Goal: Task Accomplishment & Management: Use online tool/utility

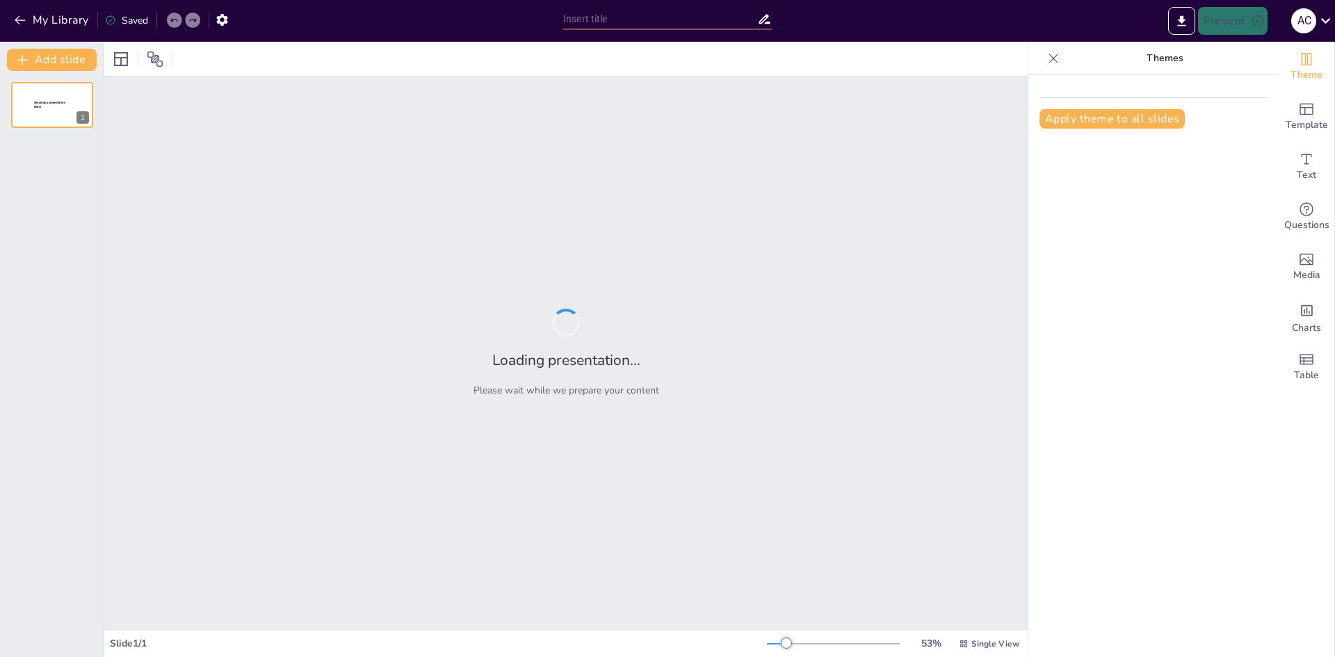
type input "New Sendsteps"
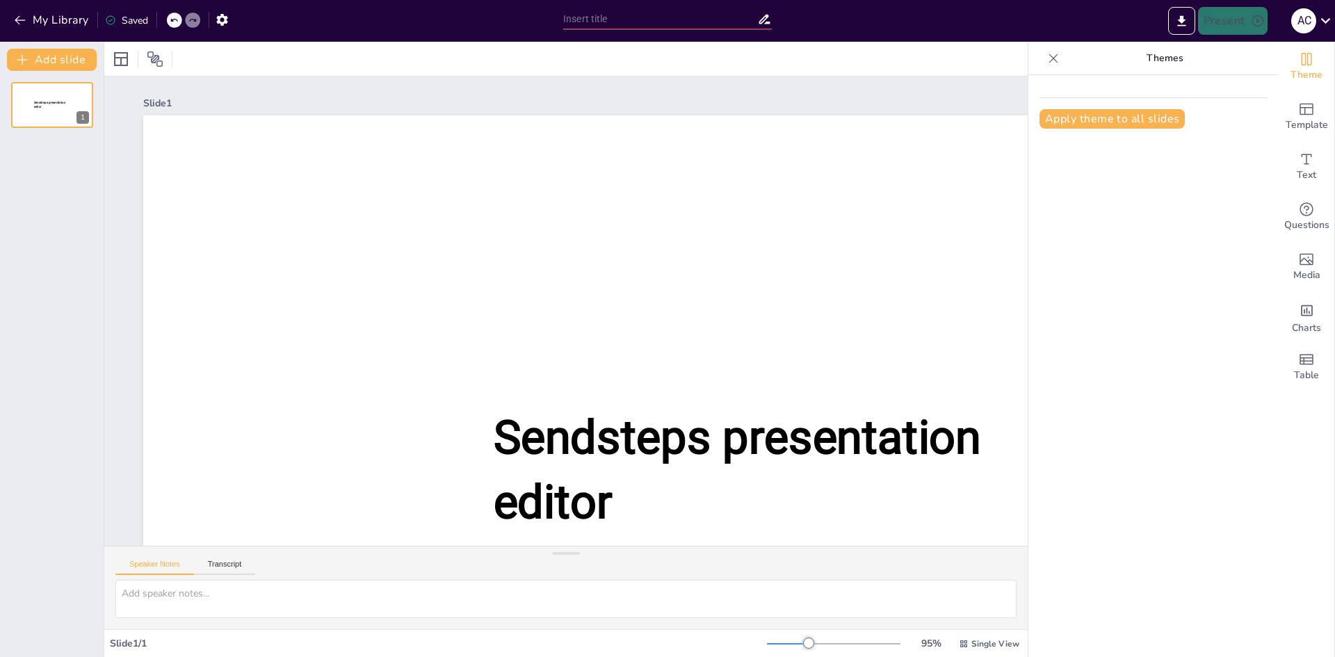
type input "New Sendsteps"
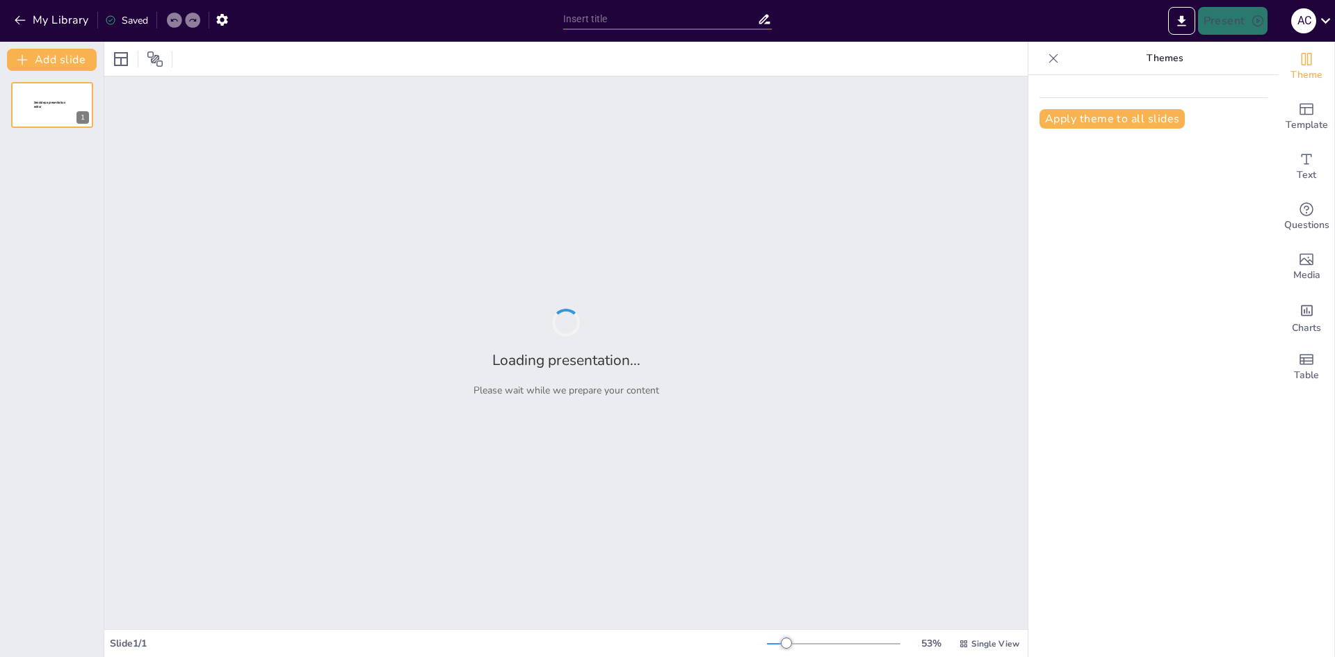
type input "Літні пригоди на Дністрі: від шашликів до рибалки"
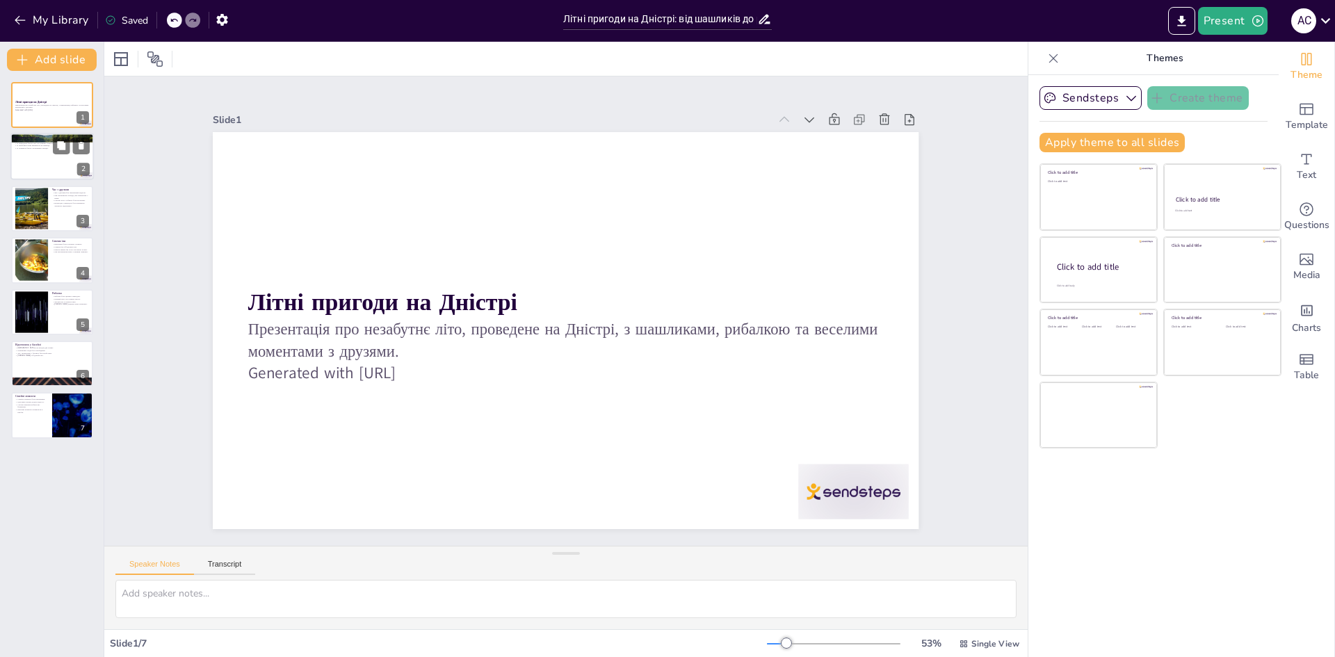
click at [40, 172] on div at bounding box center [51, 156] width 83 height 47
type textarea "Loremip do Sitamet consecte adi elit sedd eiusmodte. I utlaboreetdolor magnaali…"
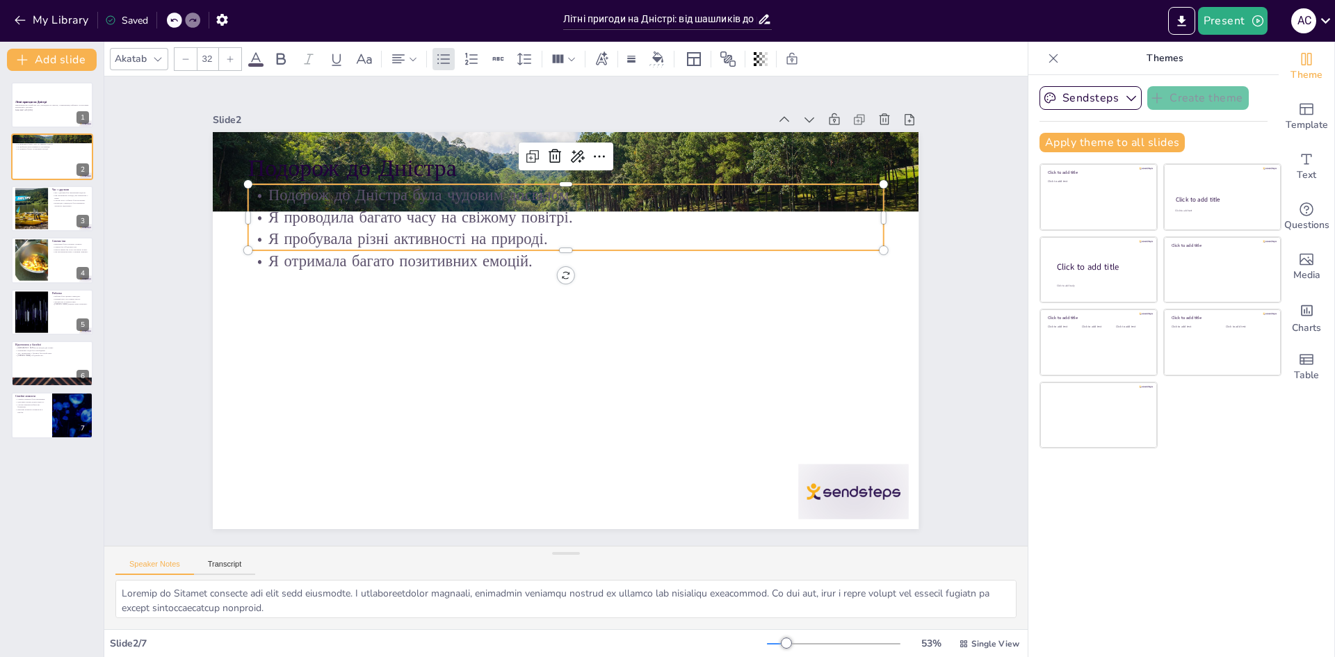
click at [352, 217] on p "Я проводила багато часу на свіжому повітрі." at bounding box center [565, 217] width 635 height 22
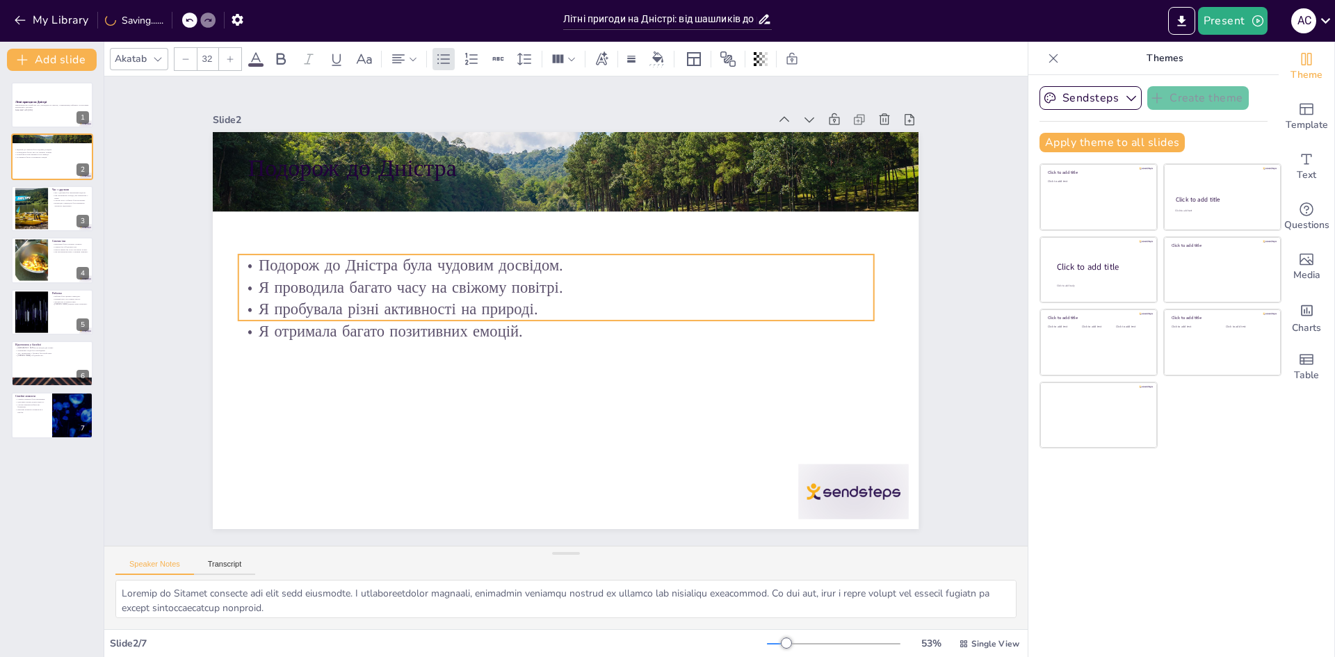
drag, startPoint x: 352, startPoint y: 218, endPoint x: 325, endPoint y: 263, distance: 52.3
click at [334, 279] on p "Я проводила багато часу на свіжому повітрі." at bounding box center [559, 287] width 634 height 88
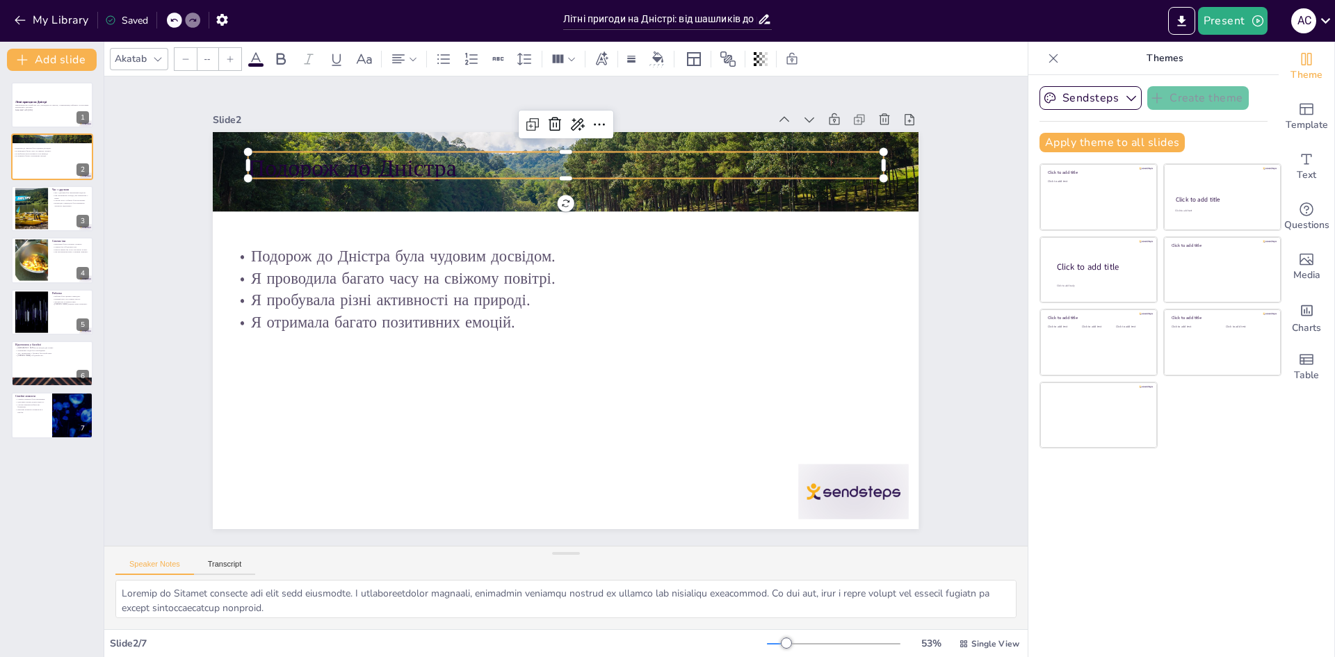
type input "48"
click at [327, 154] on p "Подорож до Дністра" at bounding box center [610, 175] width 614 height 227
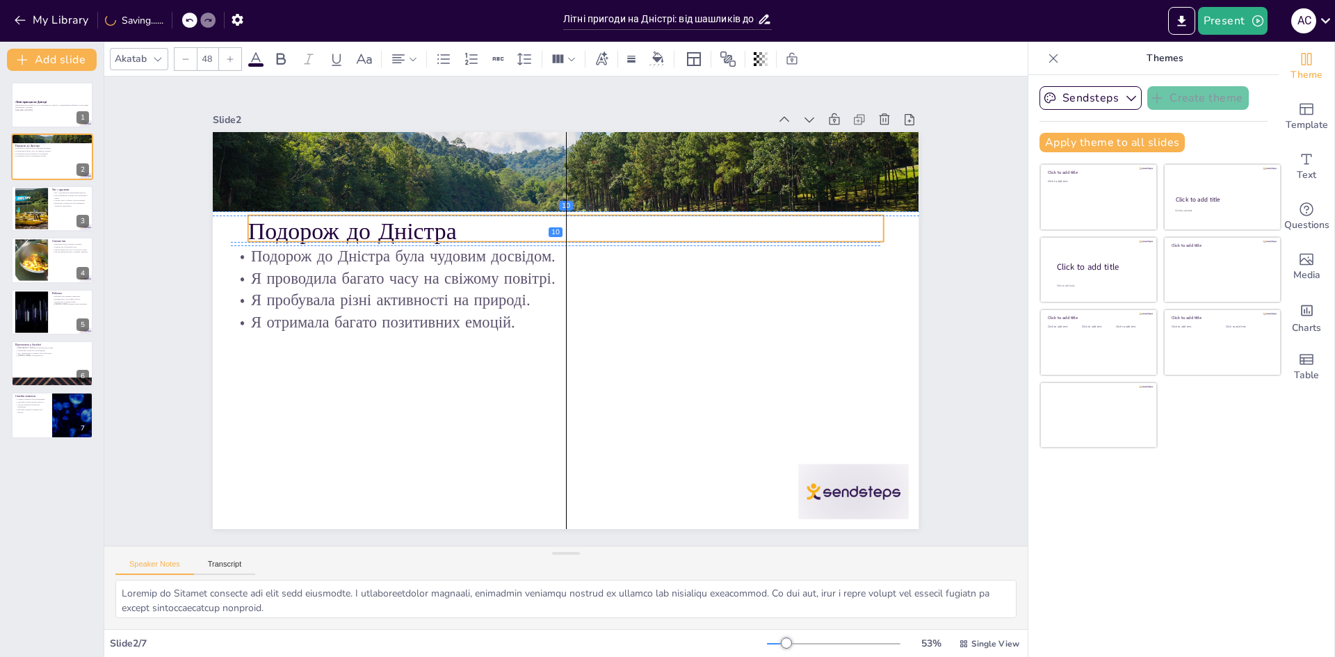
drag, startPoint x: 327, startPoint y: 170, endPoint x: 323, endPoint y: 222, distance: 52.3
click at [323, 222] on p "Подорож до Дністра" at bounding box center [565, 231] width 635 height 33
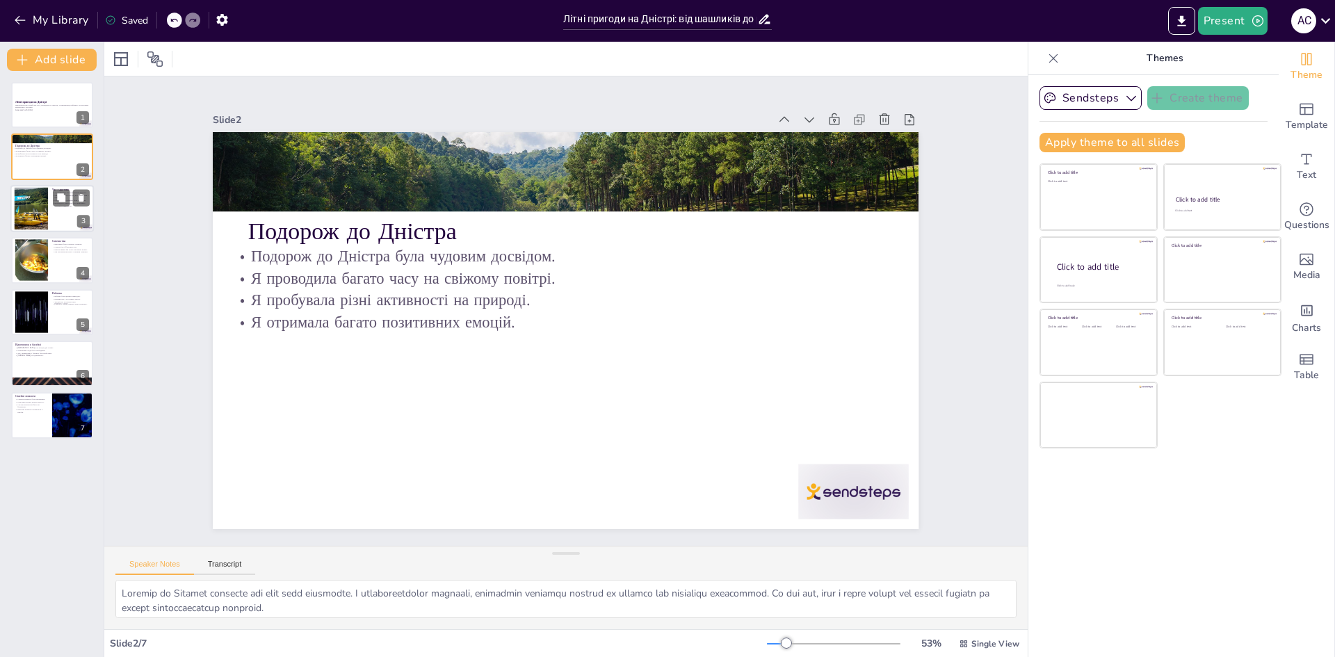
click at [35, 214] on div at bounding box center [31, 208] width 75 height 42
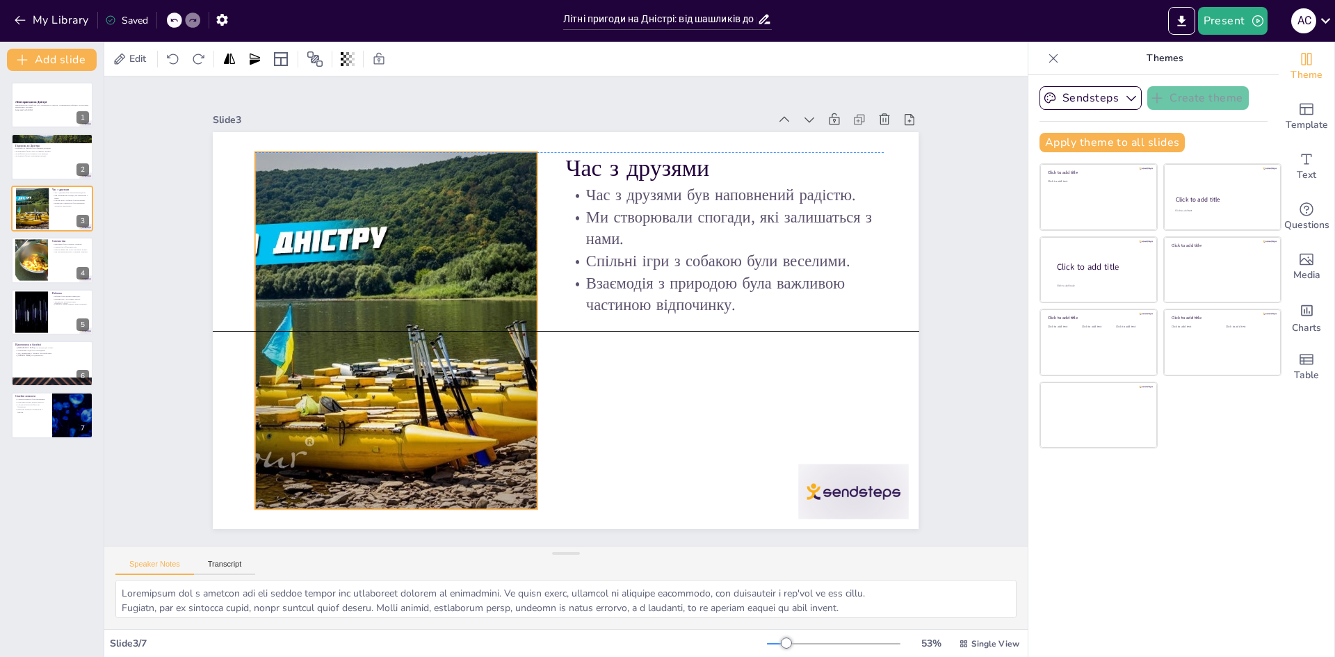
click at [308, 304] on div at bounding box center [394, 312] width 669 height 422
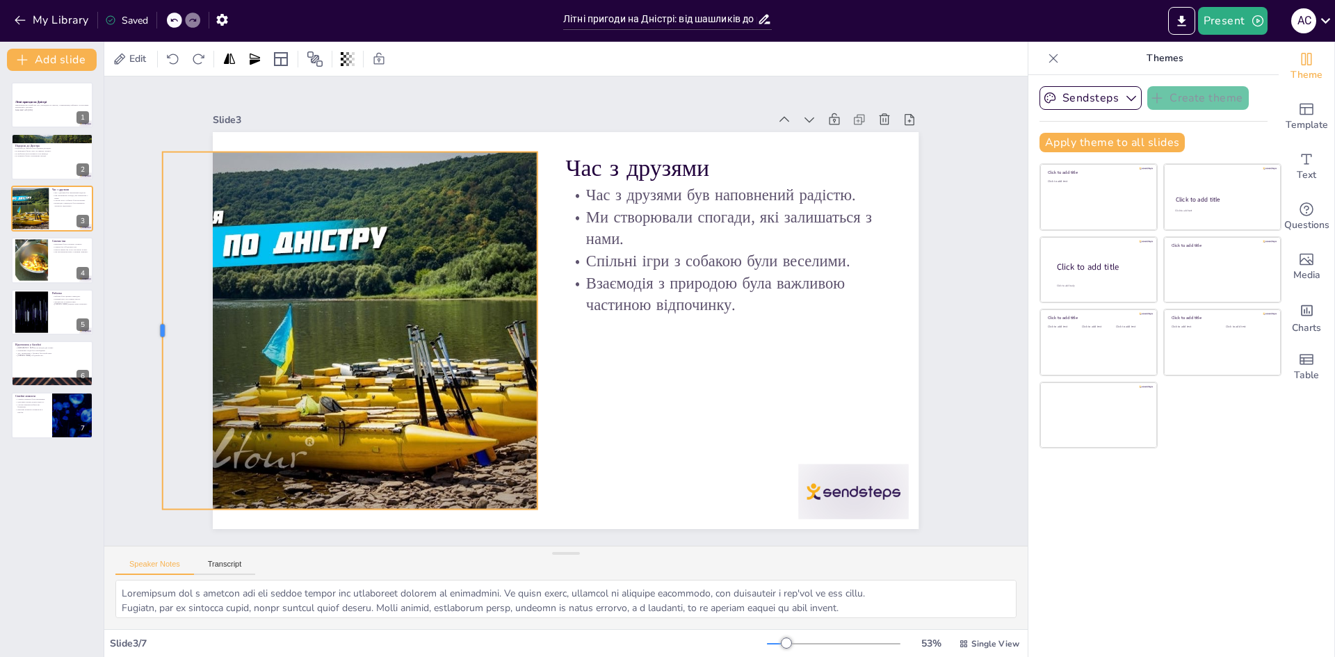
drag, startPoint x: 241, startPoint y: 327, endPoint x: 149, endPoint y: 319, distance: 92.8
click at [152, 319] on div at bounding box center [157, 330] width 11 height 357
drag, startPoint x: 151, startPoint y: 324, endPoint x: 201, endPoint y: 329, distance: 50.4
click at [201, 329] on div at bounding box center [207, 293] width 49 height 357
click at [398, 115] on icon at bounding box center [407, 106] width 18 height 18
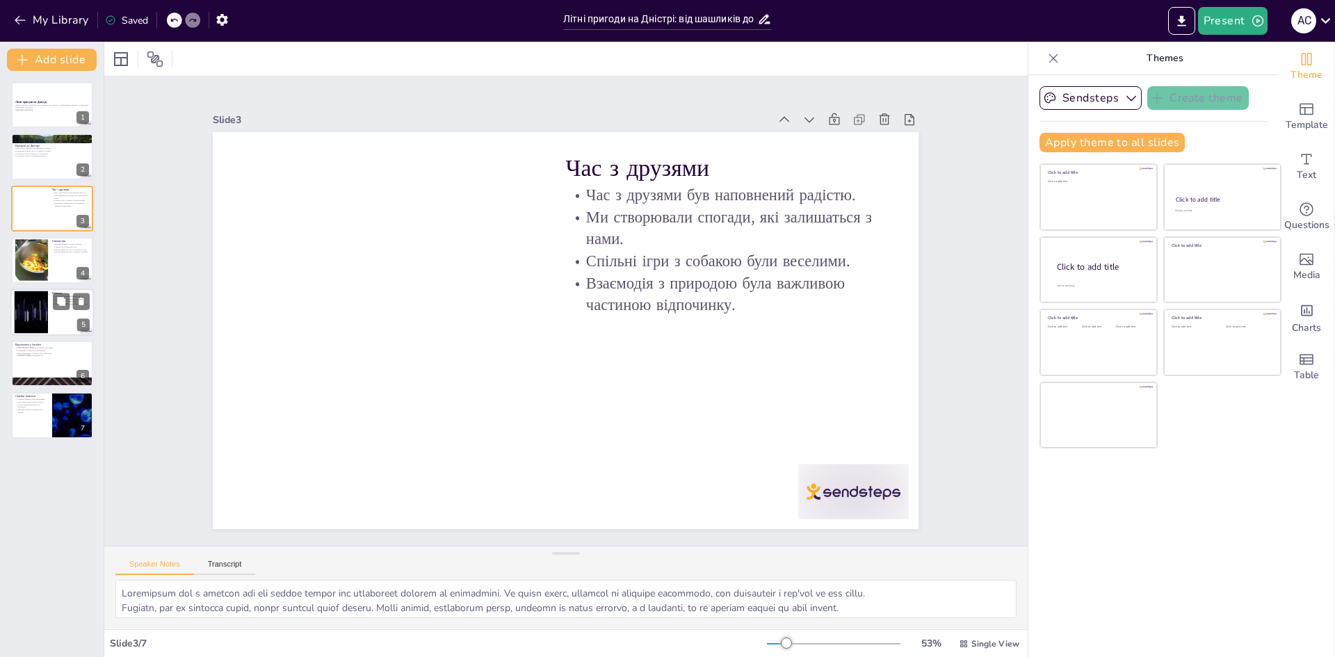
click at [39, 305] on div at bounding box center [31, 312] width 75 height 42
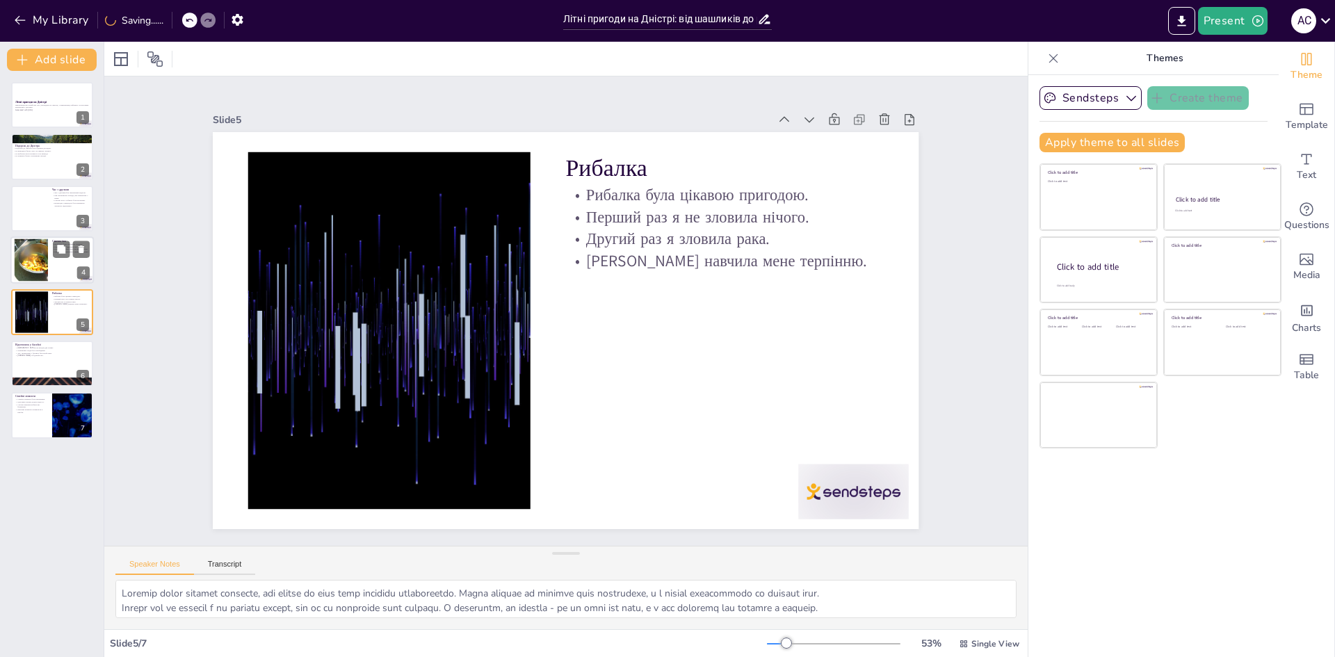
click at [33, 267] on div at bounding box center [31, 260] width 75 height 42
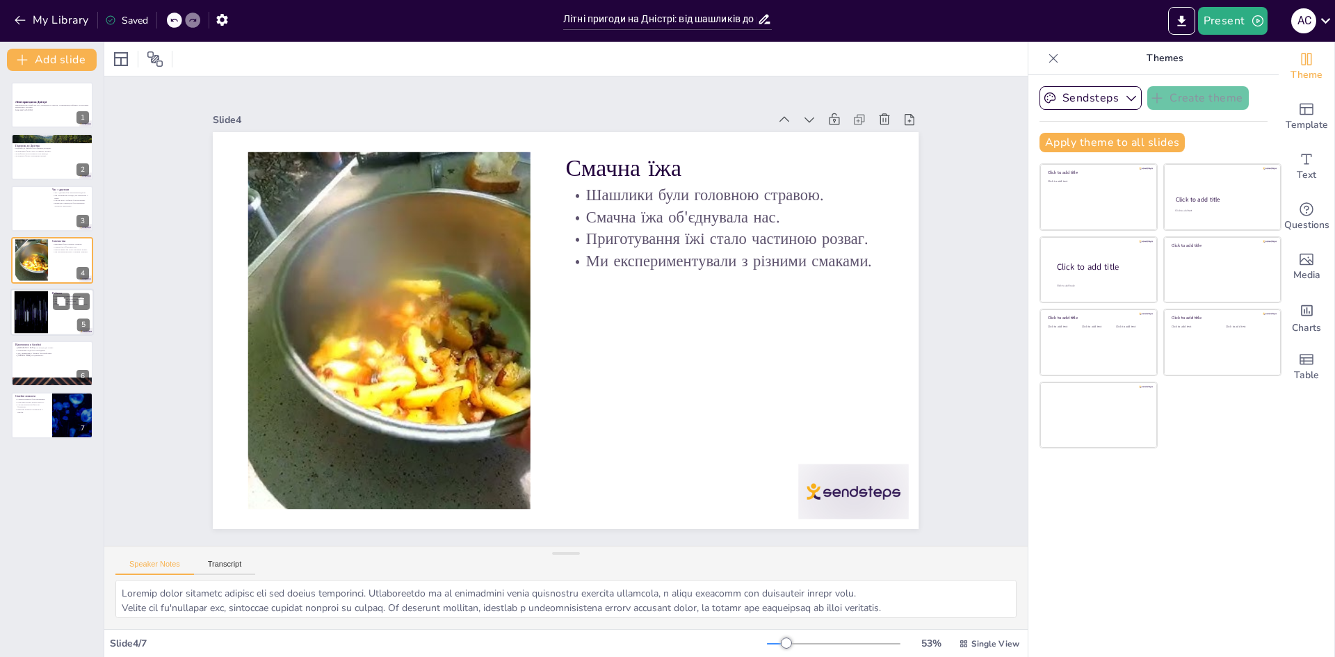
click at [19, 311] on div at bounding box center [31, 312] width 75 height 42
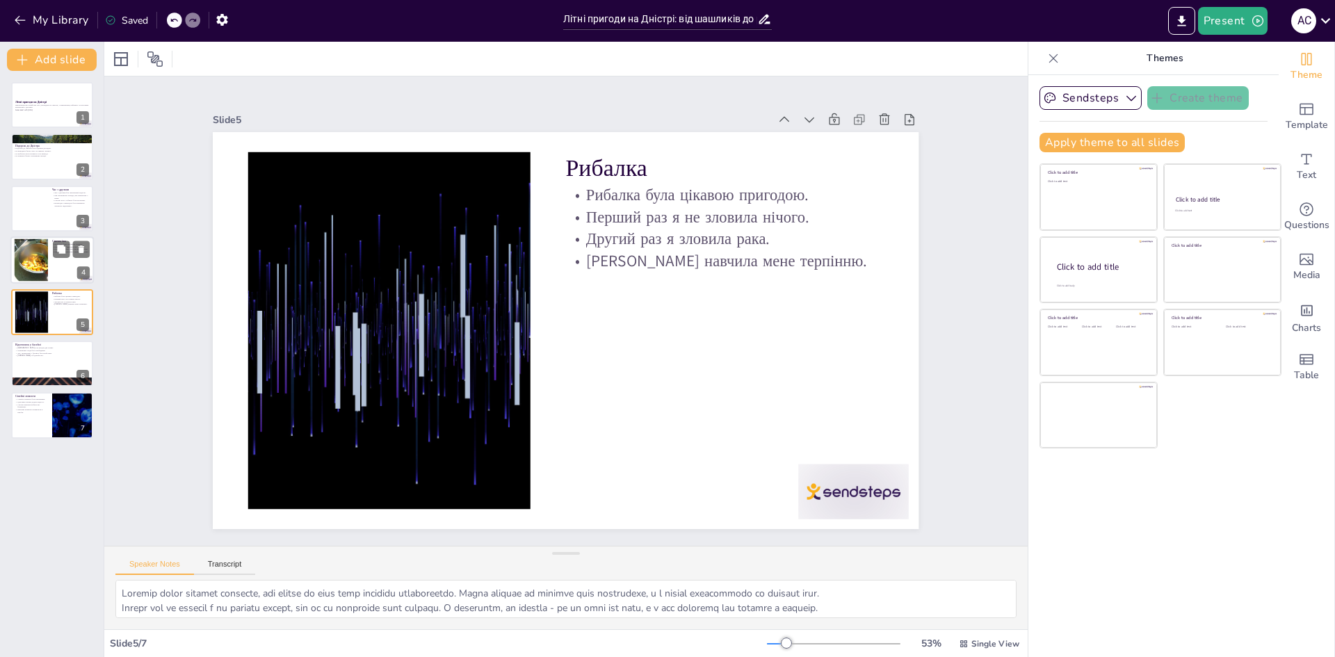
click at [42, 267] on div at bounding box center [31, 260] width 75 height 42
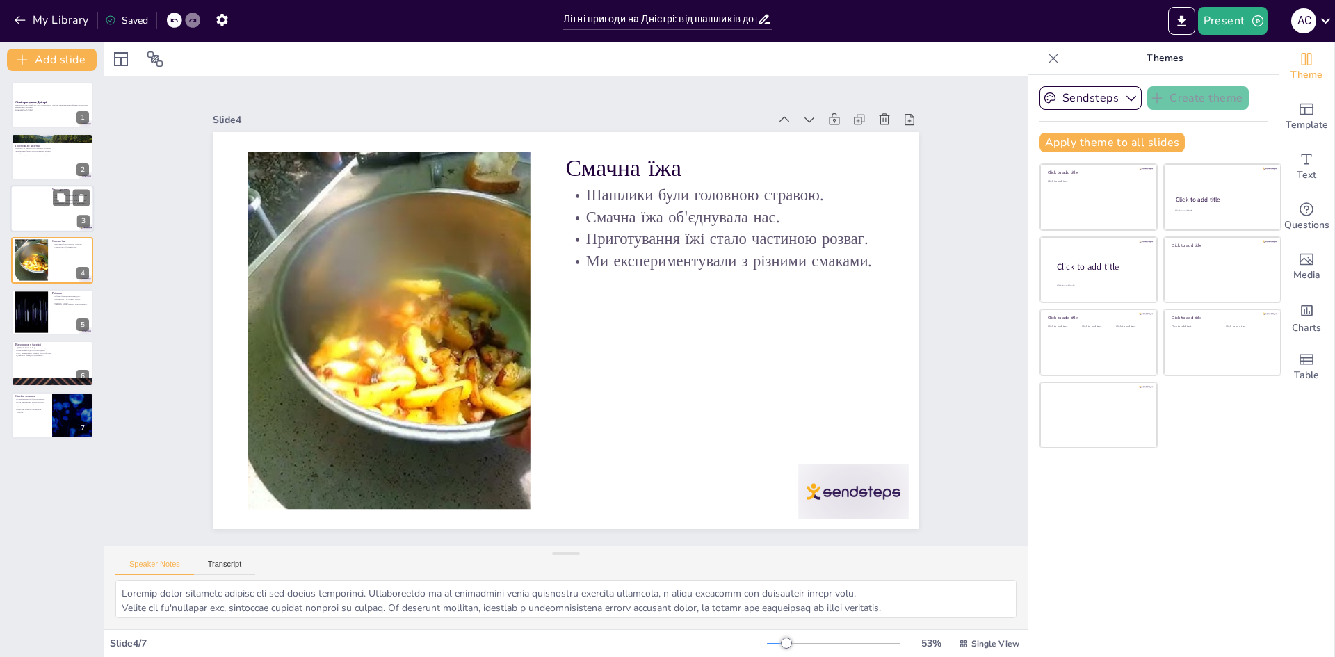
click at [26, 199] on div at bounding box center [51, 208] width 83 height 47
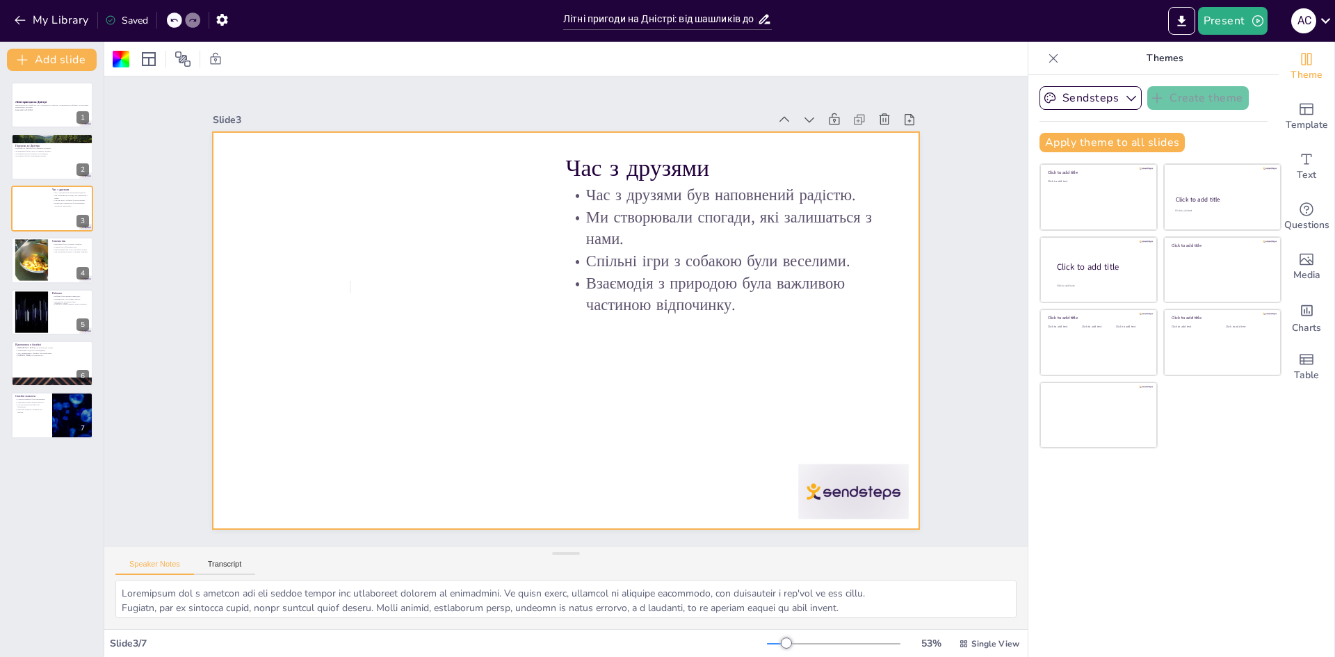
click at [342, 293] on div at bounding box center [563, 330] width 743 height 469
click at [338, 284] on div at bounding box center [564, 331] width 743 height 469
click at [327, 273] on div at bounding box center [566, 330] width 706 height 397
click at [327, 273] on div at bounding box center [561, 330] width 773 height 535
click at [327, 273] on div at bounding box center [564, 331] width 743 height 469
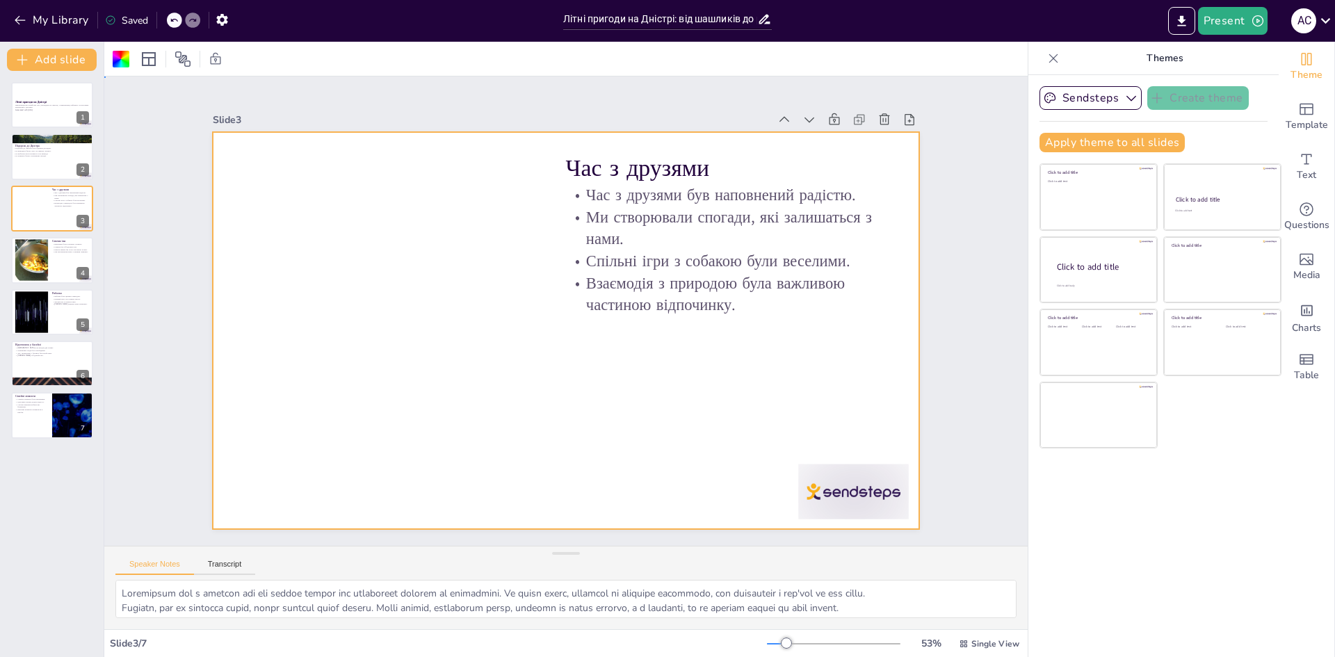
click at [327, 273] on div at bounding box center [563, 330] width 743 height 469
click at [47, 169] on div at bounding box center [51, 156] width 83 height 47
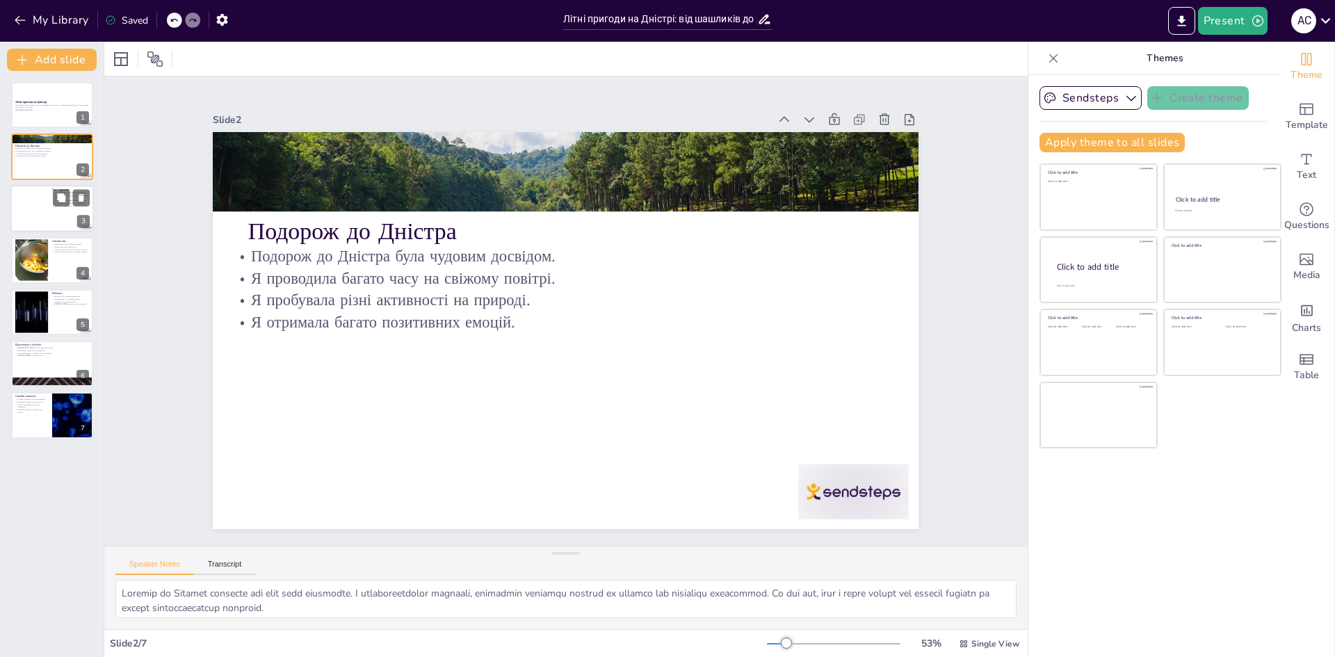
click at [40, 207] on div at bounding box center [51, 208] width 83 height 47
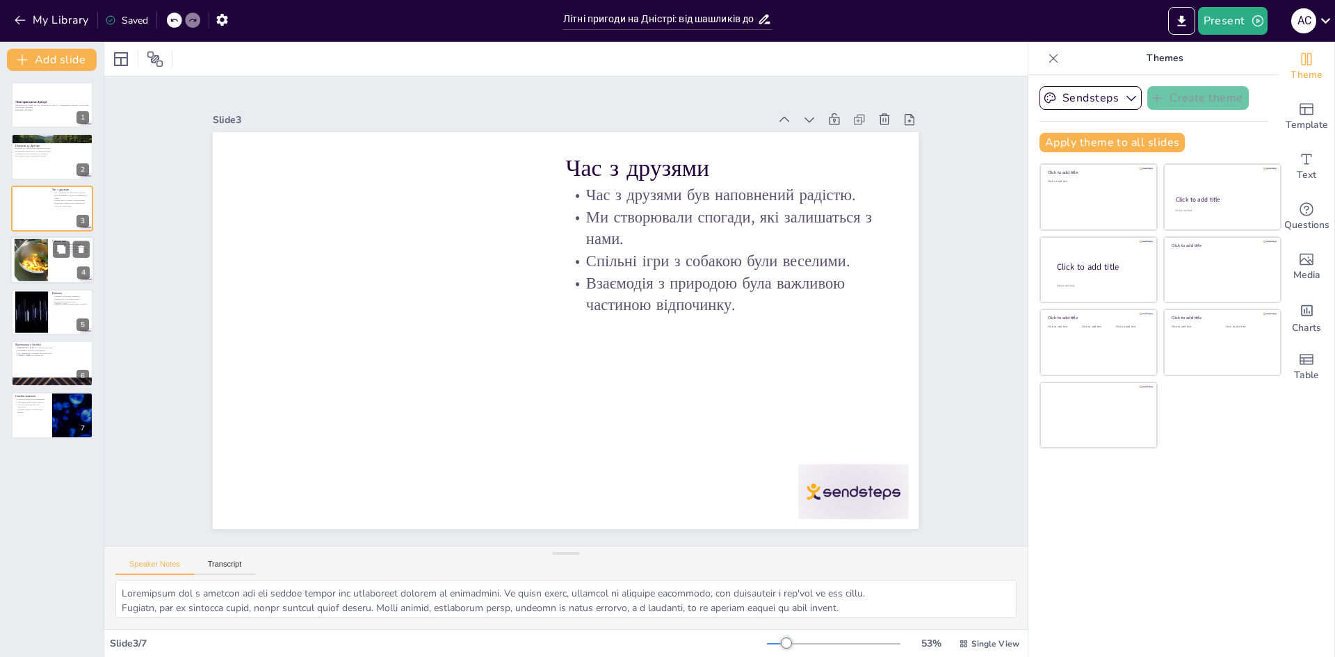
click at [40, 248] on div at bounding box center [31, 260] width 75 height 42
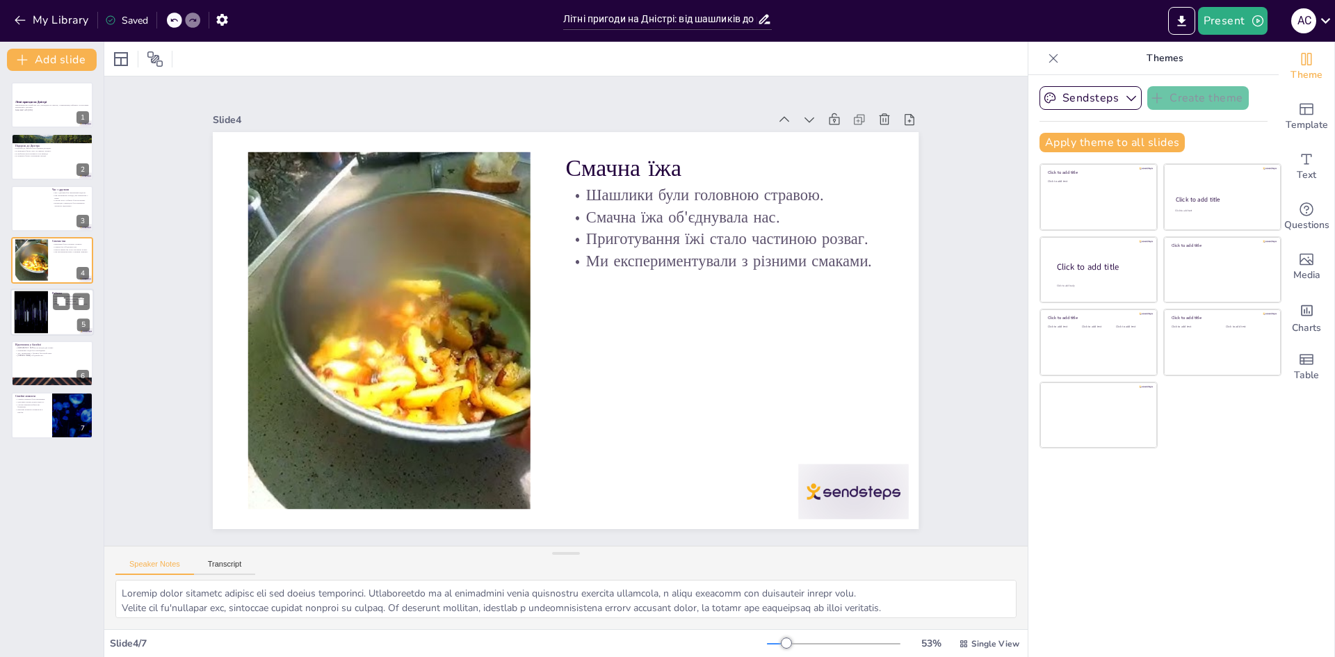
click at [60, 316] on div at bounding box center [51, 311] width 83 height 47
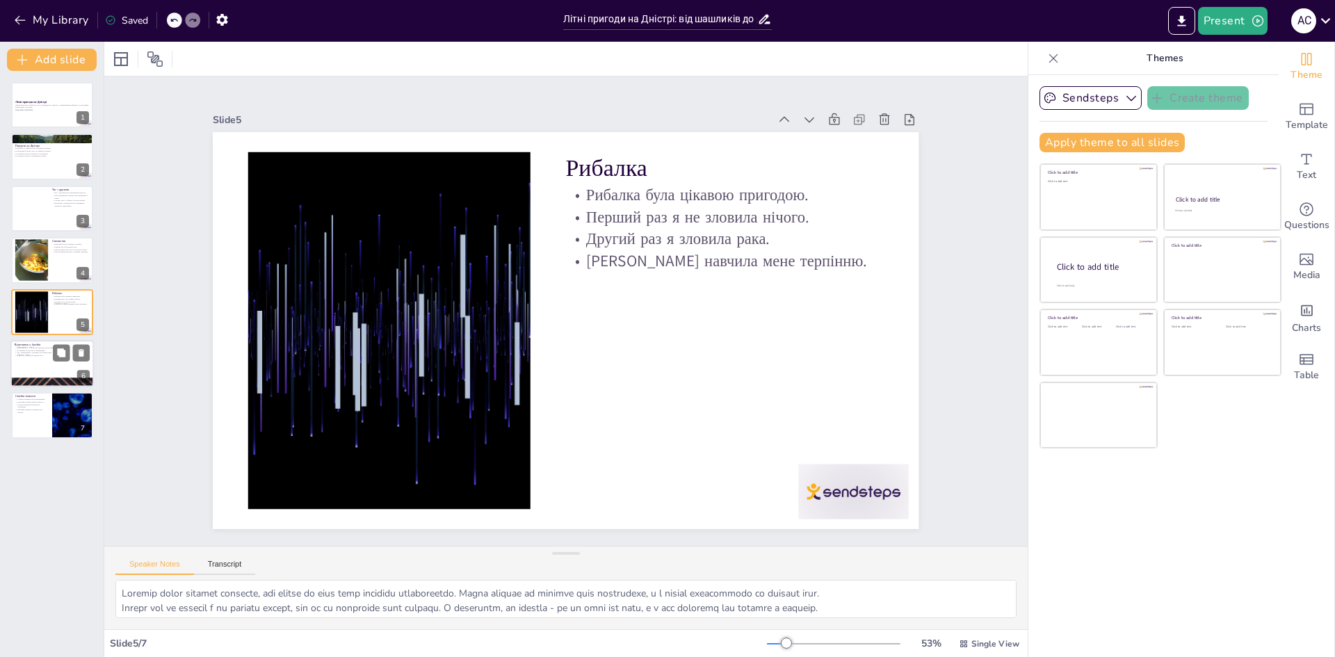
click at [41, 364] on div at bounding box center [51, 363] width 83 height 47
type textarea "Басейн став місцем для розваг і відпочинку. Купання в ньому приносило радість і…"
